Goal: Task Accomplishment & Management: Use online tool/utility

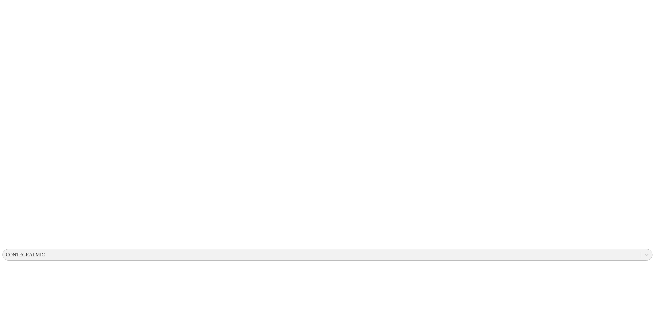
click at [45, 252] on div "CONTEGRALMIC" at bounding box center [25, 255] width 39 height 6
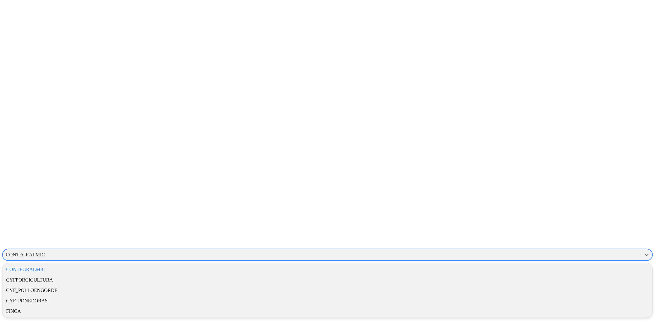
click at [558, 306] on div "FINCA" at bounding box center [327, 311] width 650 height 10
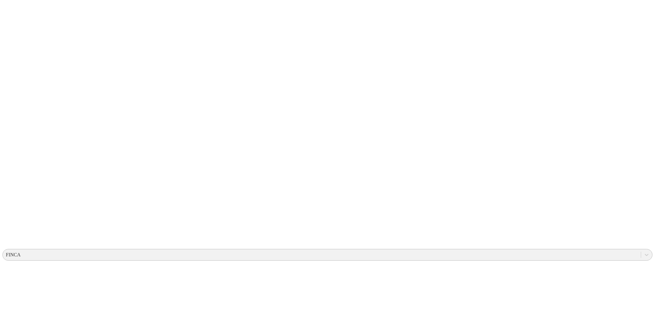
click at [527, 250] on div "FINCA" at bounding box center [322, 254] width 638 height 9
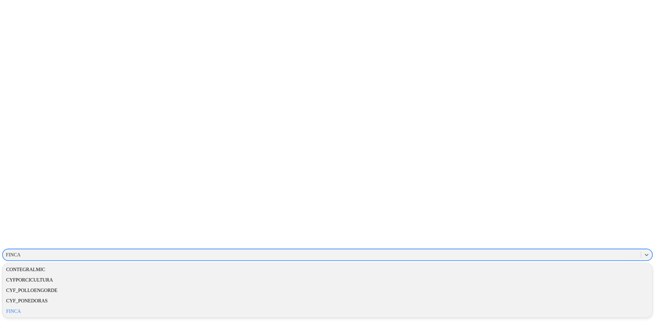
click at [575, 306] on div "FINCA" at bounding box center [327, 311] width 650 height 10
